Goal: Information Seeking & Learning: Learn about a topic

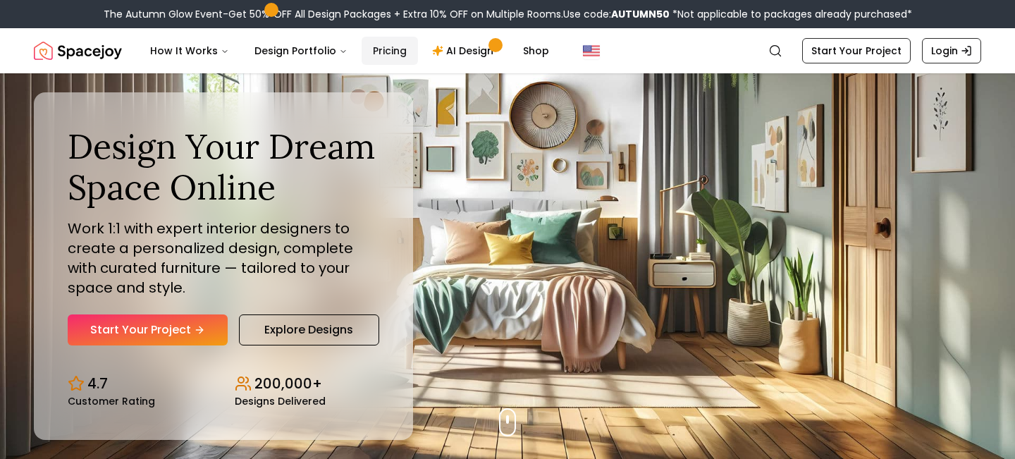
click at [383, 45] on link "Pricing" at bounding box center [389, 51] width 56 height 28
click at [380, 51] on link "Pricing" at bounding box center [389, 51] width 56 height 28
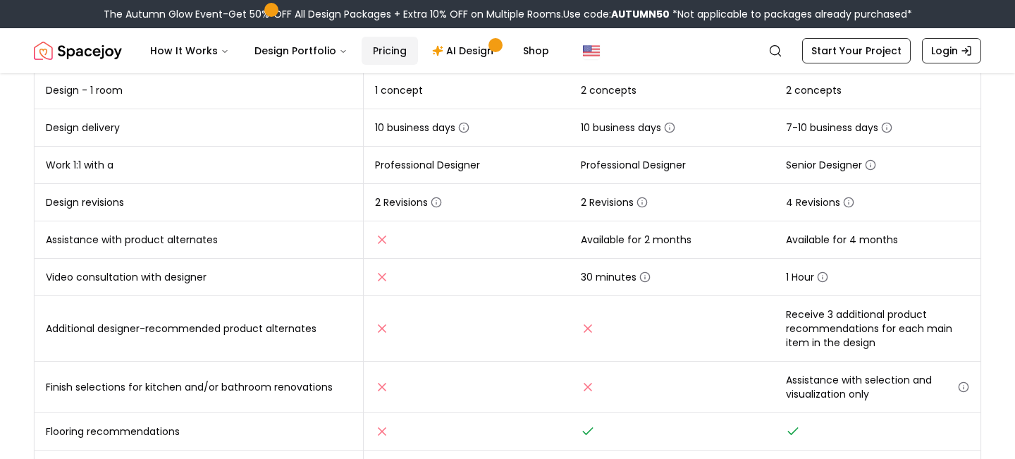
scroll to position [343, 0]
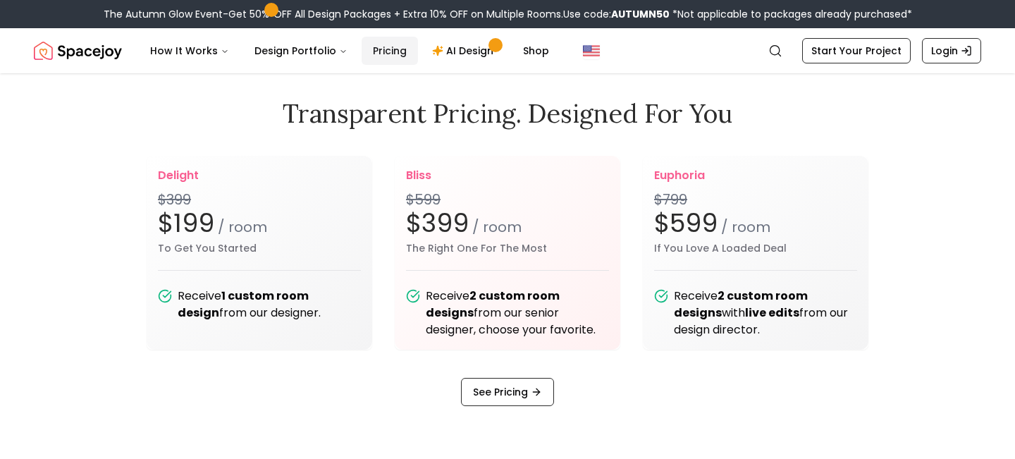
scroll to position [1651, 0]
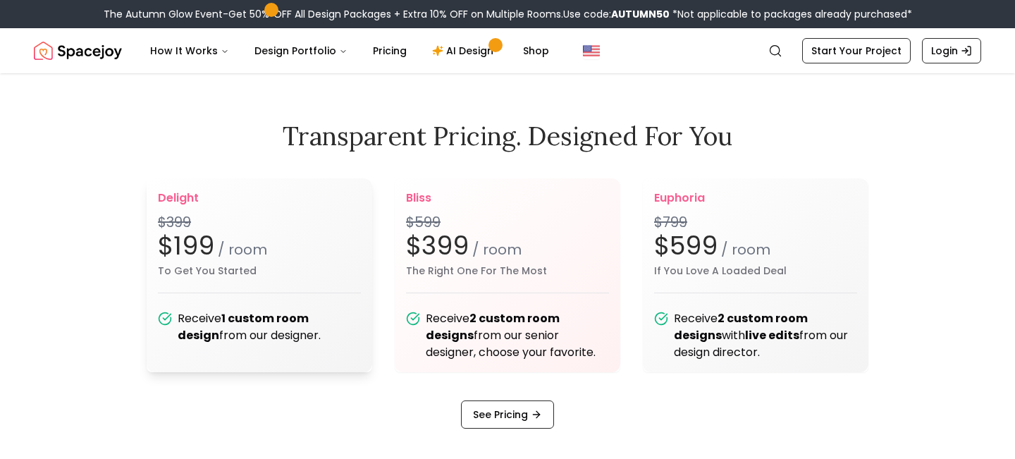
click at [260, 326] on b "1 custom room design" at bounding box center [243, 326] width 131 height 33
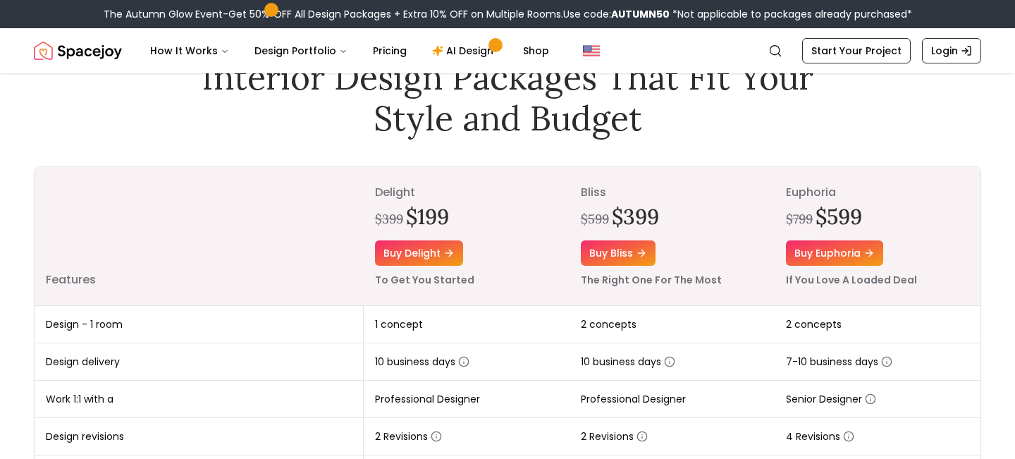
scroll to position [366, 0]
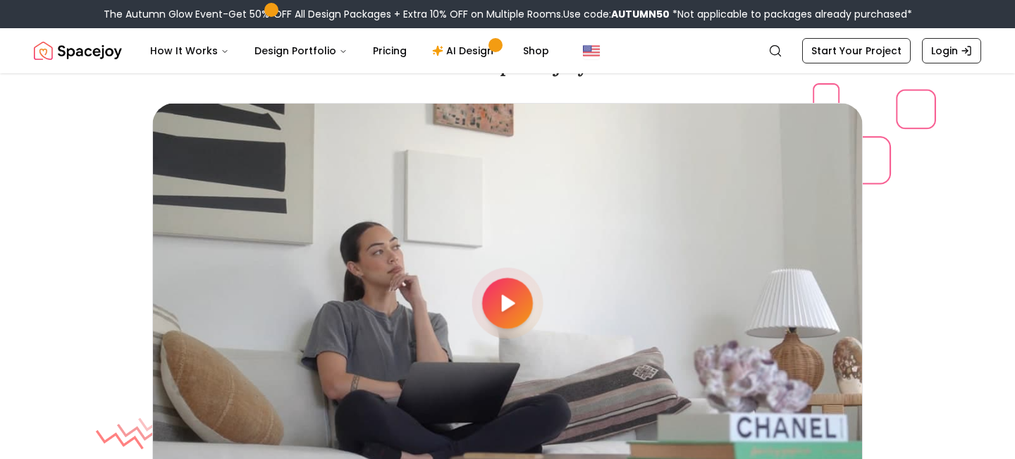
scroll to position [3565, 0]
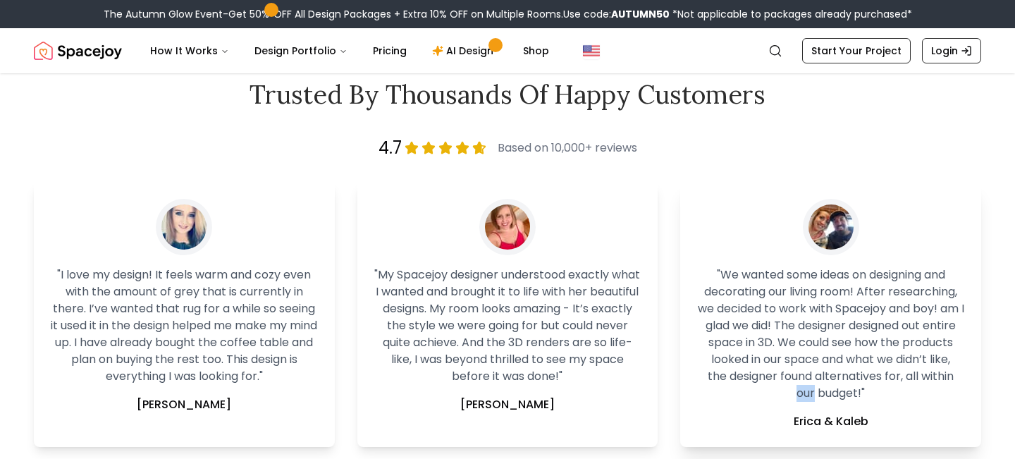
drag, startPoint x: 814, startPoint y: 385, endPoint x: 683, endPoint y: 383, distance: 131.1
click at [683, 383] on div "" We wanted some ideas on designing and decorating our living room! After resea…" at bounding box center [830, 314] width 301 height 265
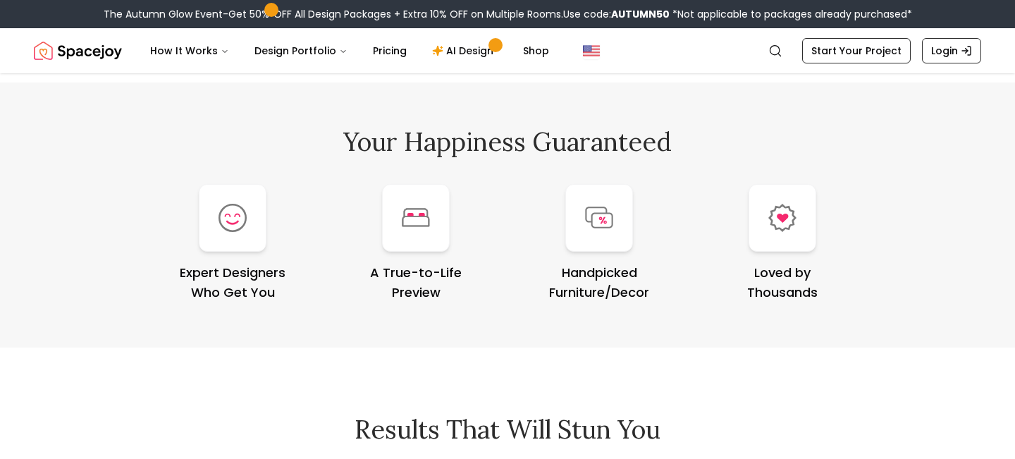
scroll to position [5463, 0]
